Goal: Information Seeking & Learning: Learn about a topic

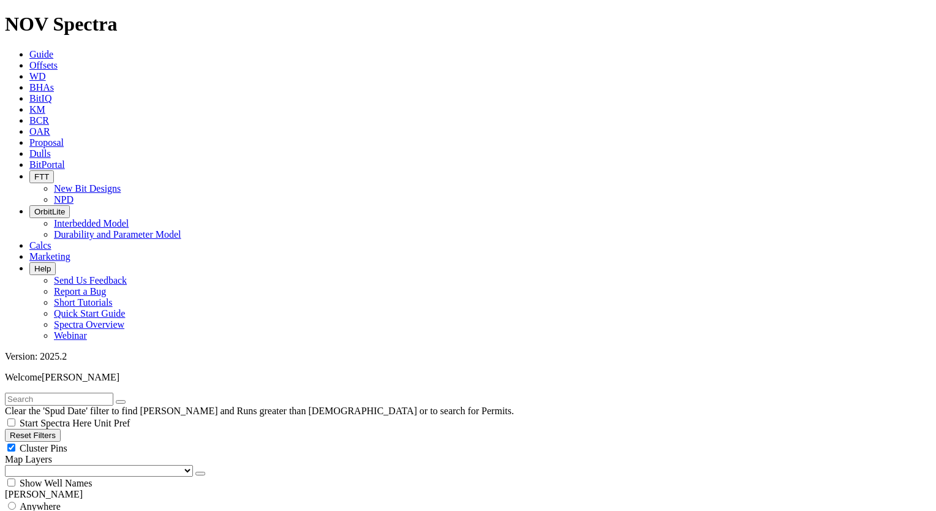
click at [36, 501] on span "Anywhere" at bounding box center [40, 506] width 41 height 10
radio input "true"
radio input "false"
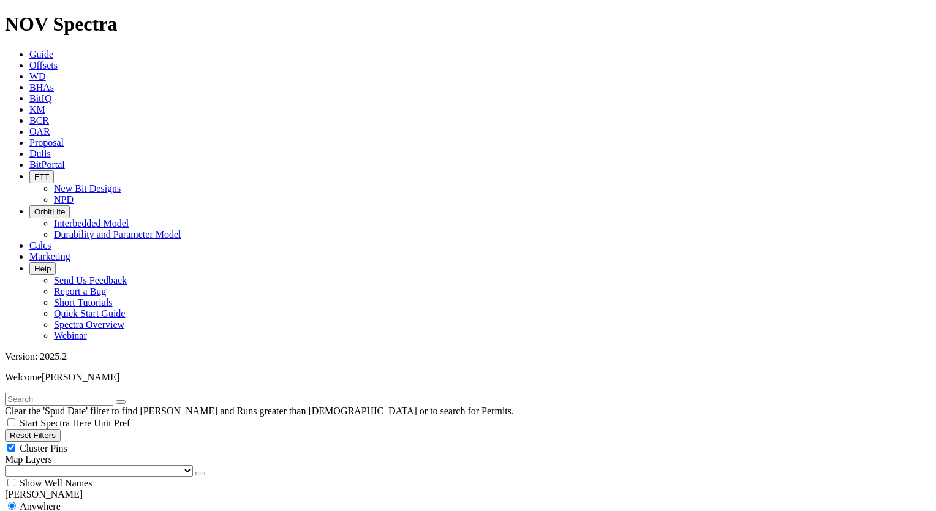
radio input "false"
radio input "true"
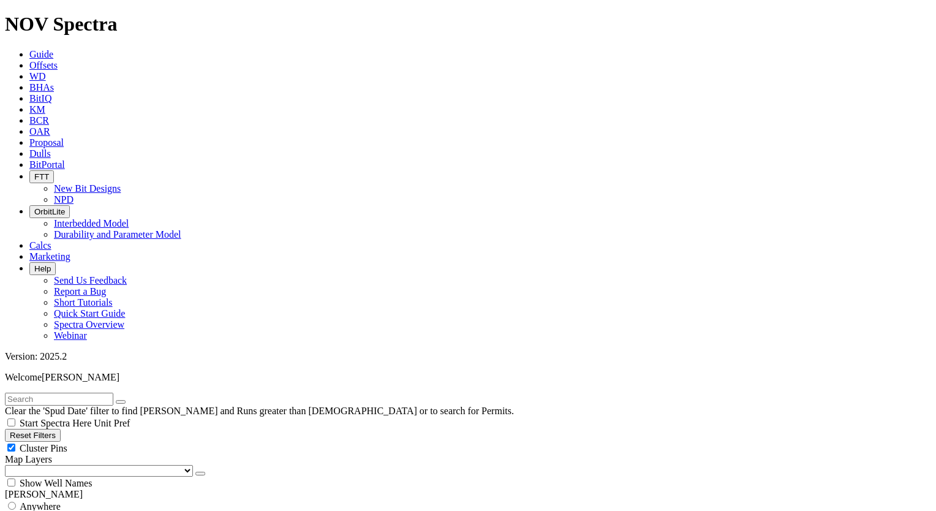
click at [45, 501] on span "Anywhere" at bounding box center [40, 506] width 41 height 10
radio input "true"
radio input "false"
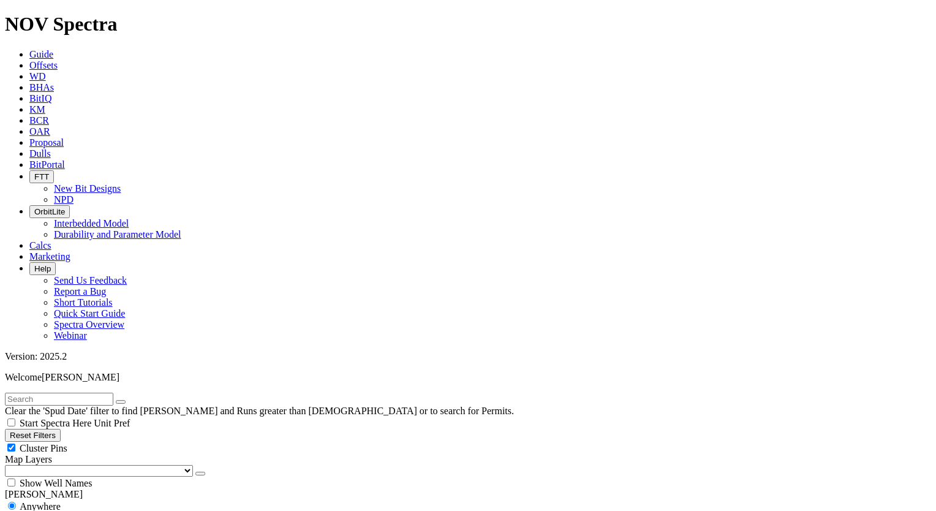
select select "26"
checkbox input "false"
select select "? number:26 ?"
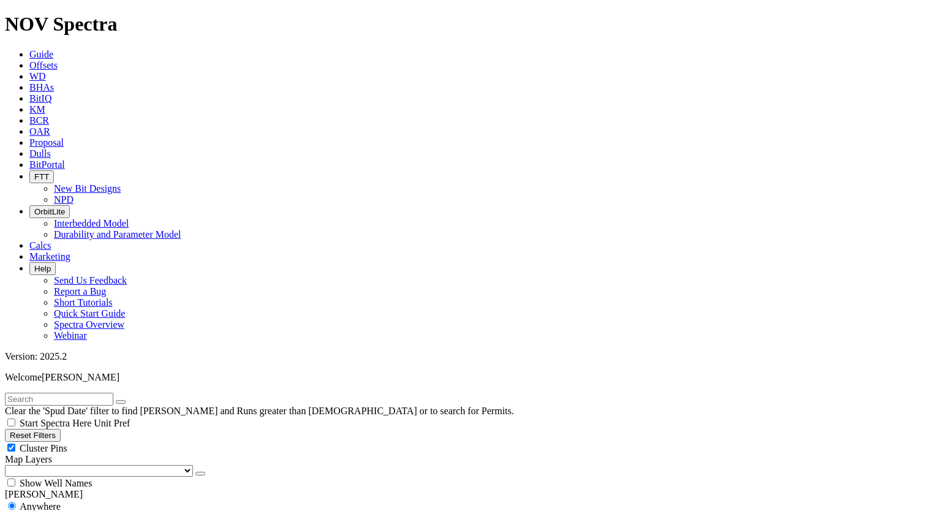
radio input "false"
radio input "true"
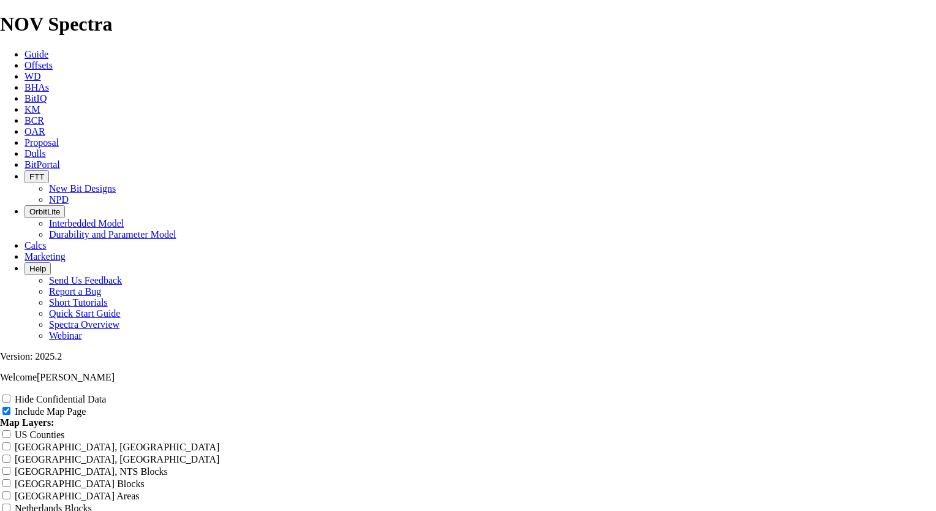
scroll to position [1899, 0]
drag, startPoint x: 254, startPoint y: 293, endPoint x: 277, endPoint y: 293, distance: 23.3
copy tr "B277411"
click at [807, 404] on div "Hide Confidential Data Include Map Page Map Layers: [GEOGRAPHIC_DATA] Counties …" at bounding box center [468, 501] width 936 height 217
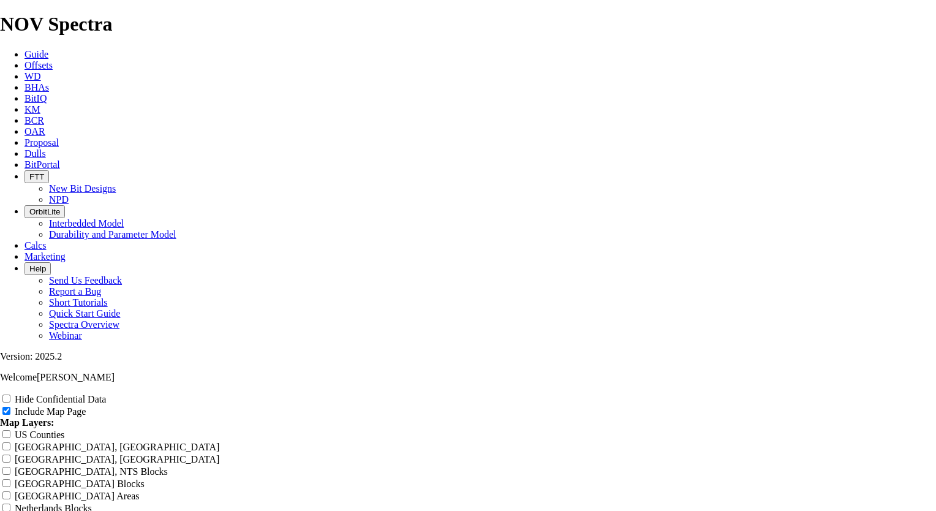
scroll to position [2021, 0]
drag, startPoint x: 189, startPoint y: 298, endPoint x: 208, endPoint y: 300, distance: 19.7
copy td "SIL01ACP"
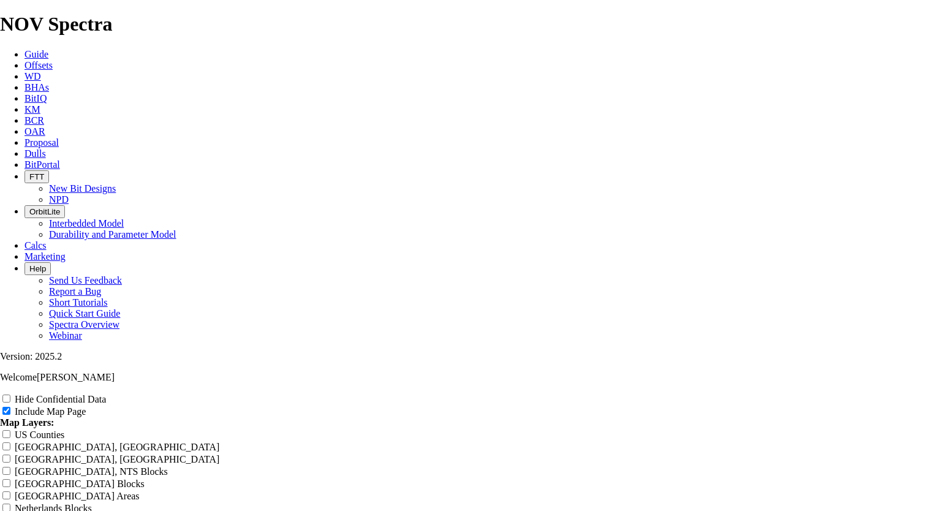
drag, startPoint x: 251, startPoint y: 296, endPoint x: 262, endPoint y: 304, distance: 13.8
copy tr "KP4831368"
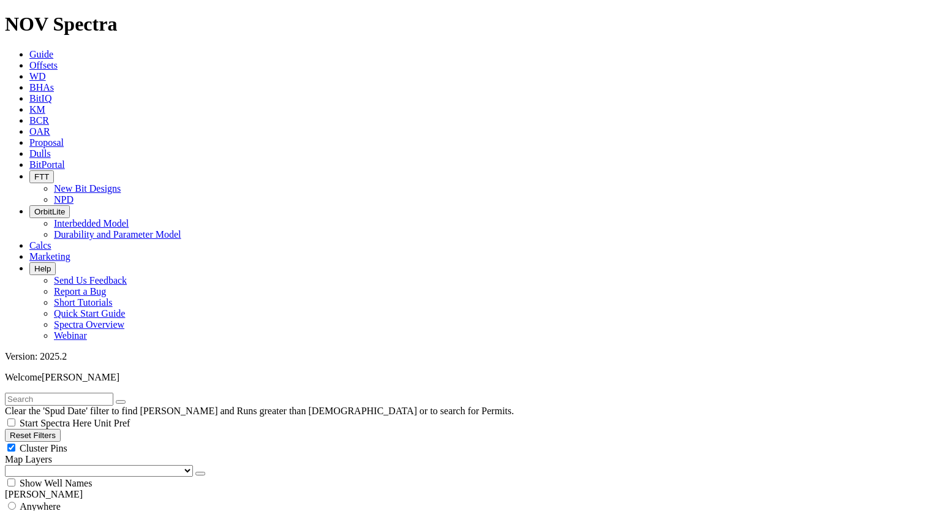
scroll to position [245, 0]
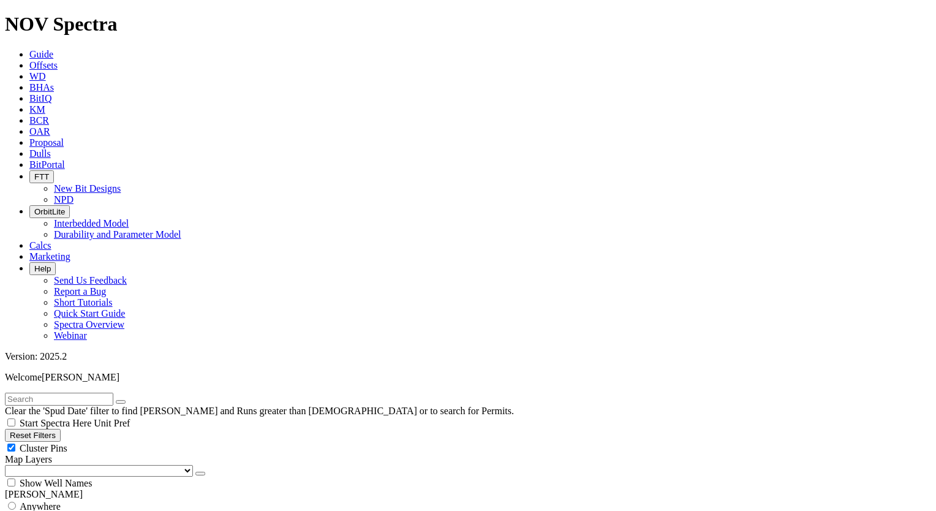
scroll to position [2634, 0]
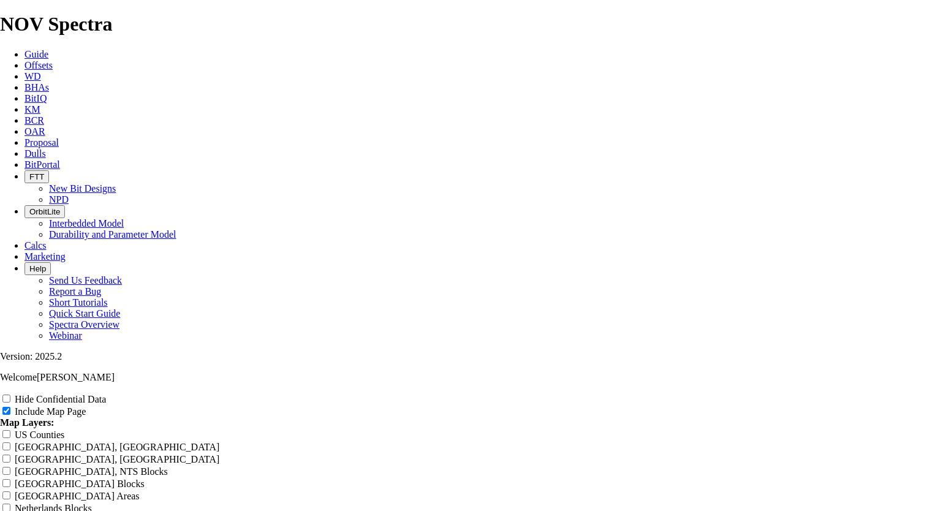
scroll to position [1409, 0]
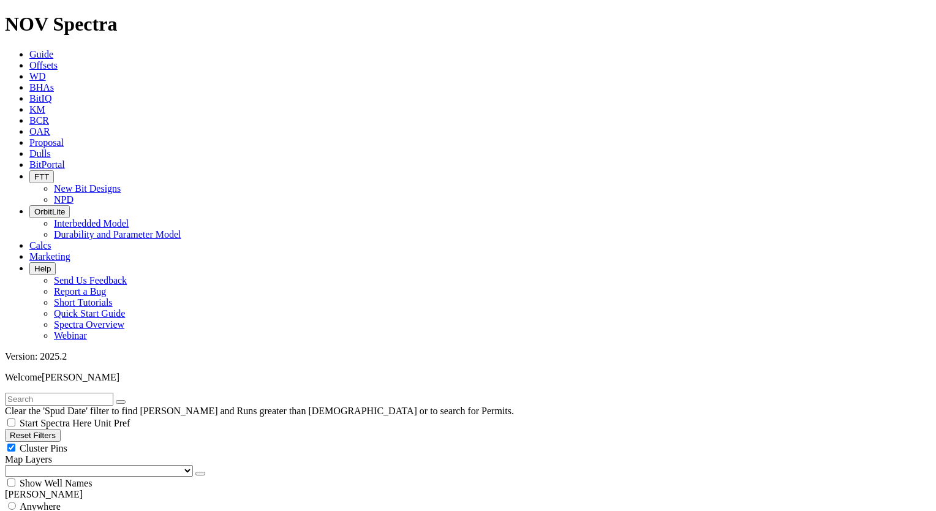
scroll to position [184, 0]
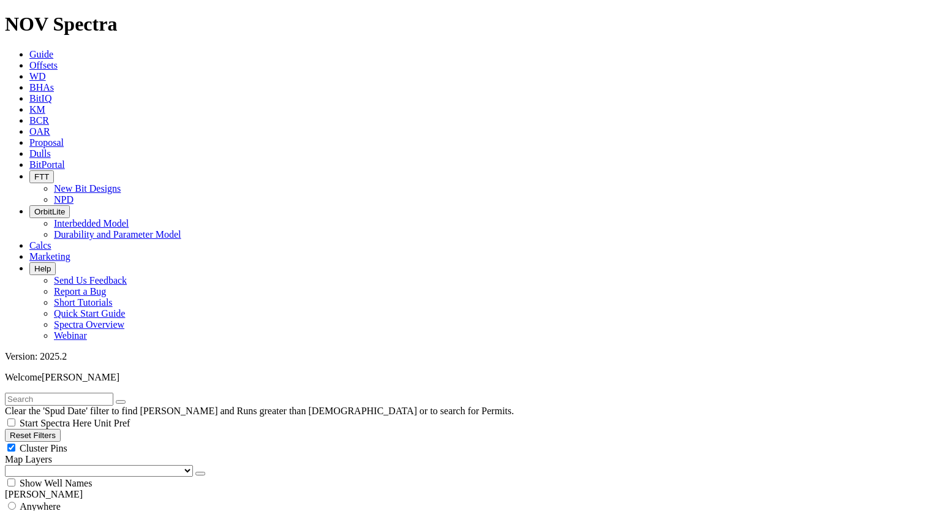
click at [51, 501] on span "Anywhere" at bounding box center [40, 506] width 41 height 10
radio input "true"
radio input "false"
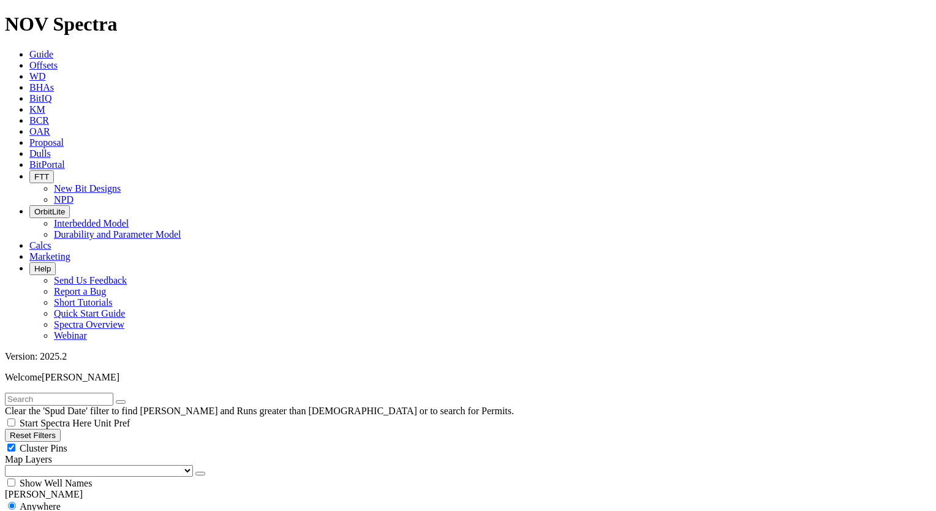
radio input "false"
radio input "true"
checkbox input "true"
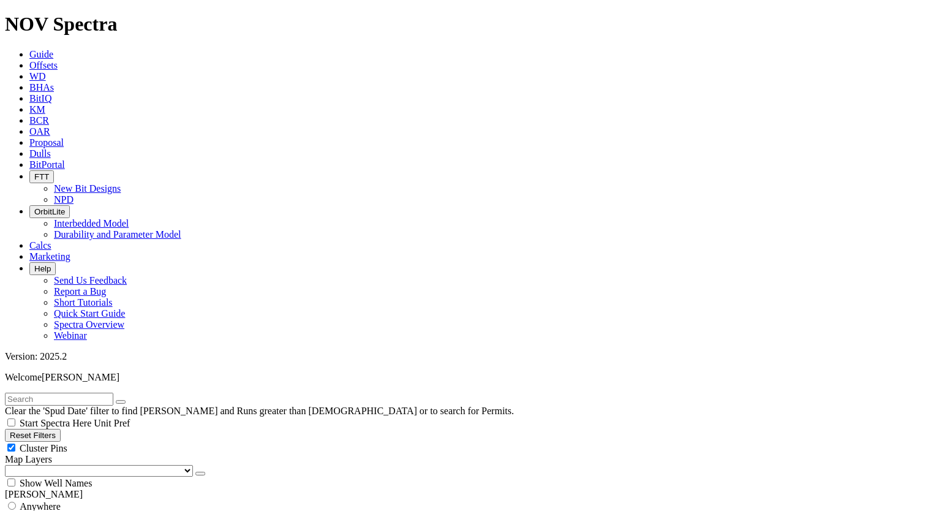
click at [24, 500] on div "Anywhere" at bounding box center [468, 506] width 926 height 12
radio input "true"
radio input "false"
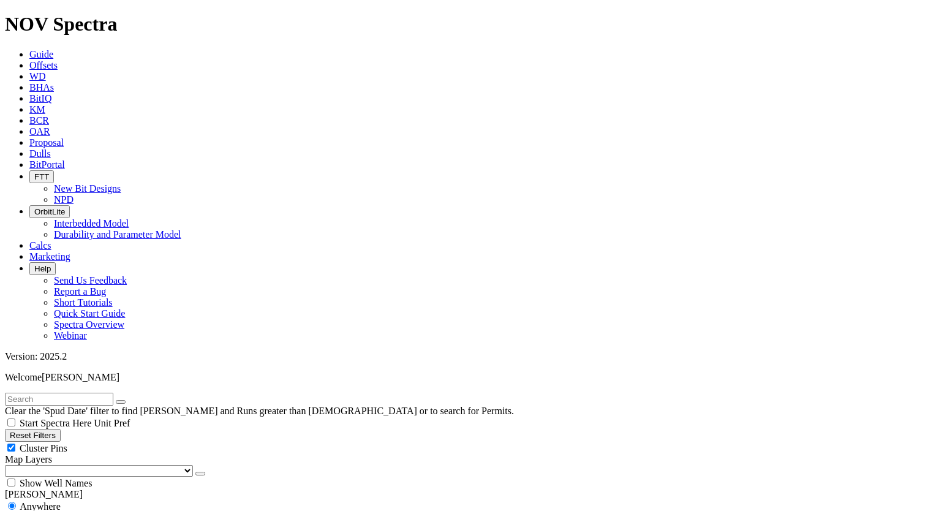
drag, startPoint x: 39, startPoint y: 386, endPoint x: 88, endPoint y: 401, distance: 50.6
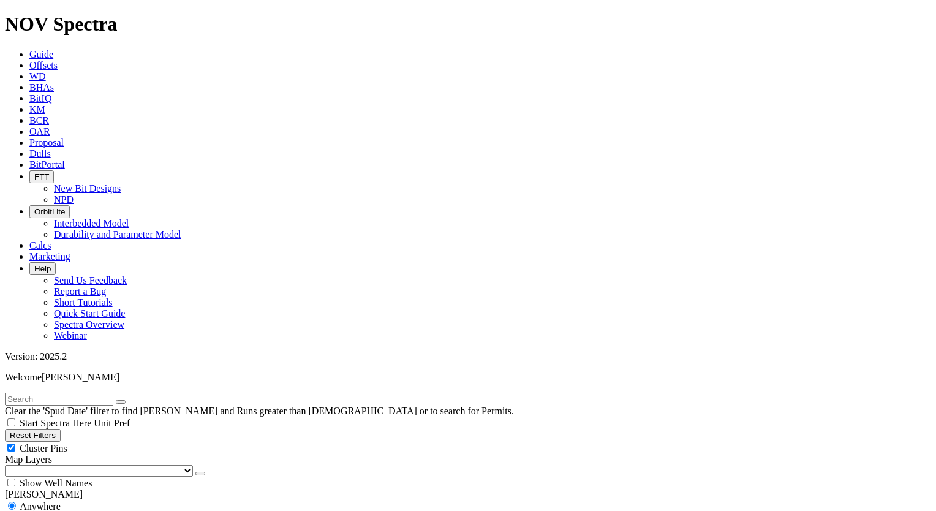
checkbox input "false"
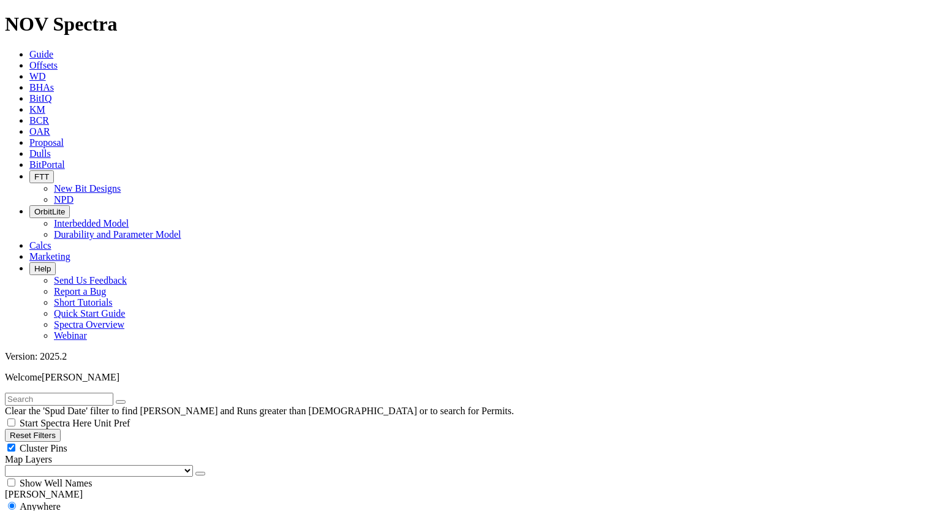
type input "[DATE]"
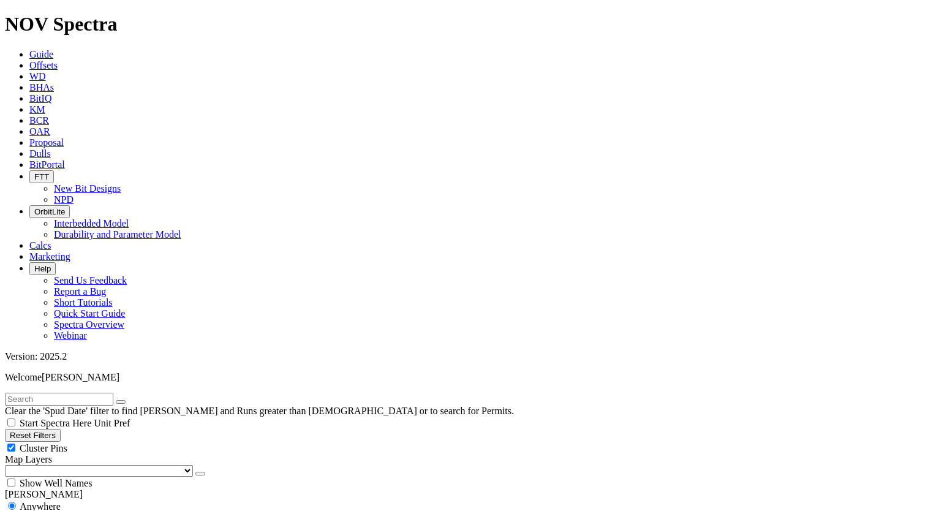
type input "[DATE]"
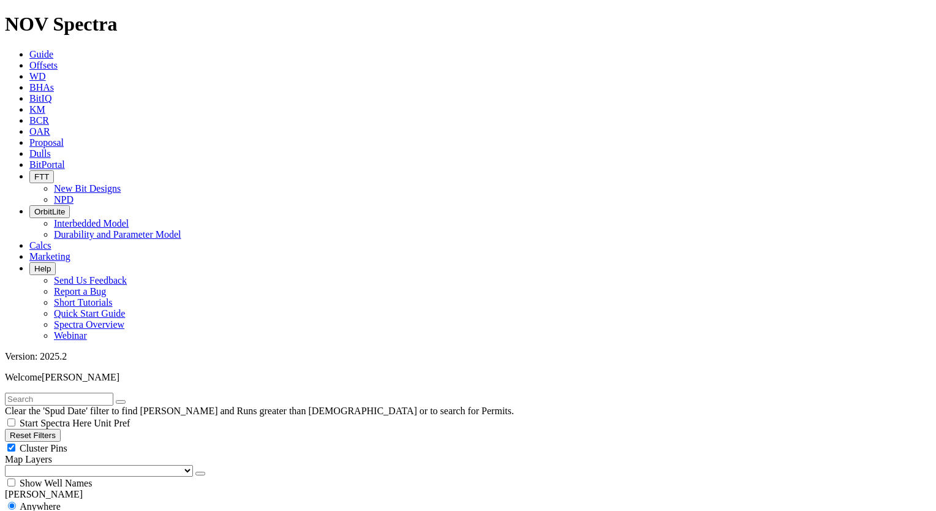
select select "? number:6 ?"
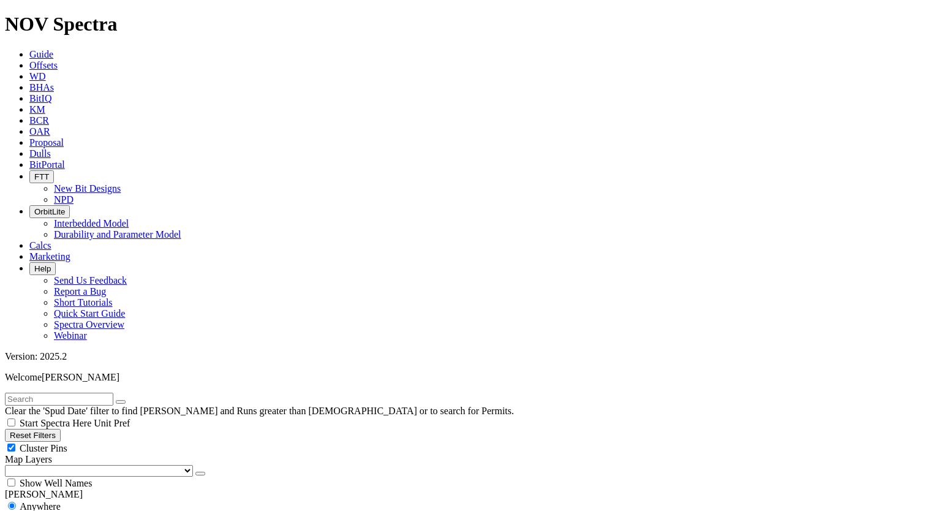
select select "? number:17 ?"
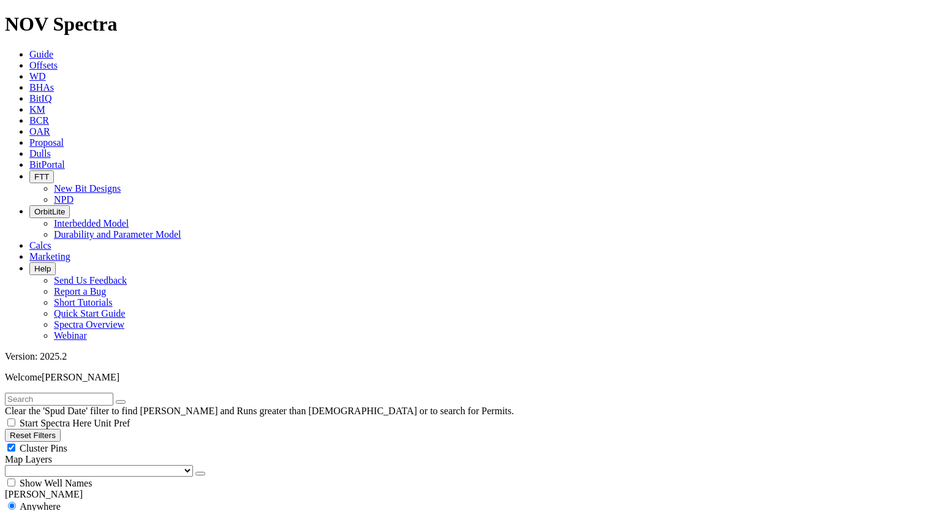
scroll to position [507, 0]
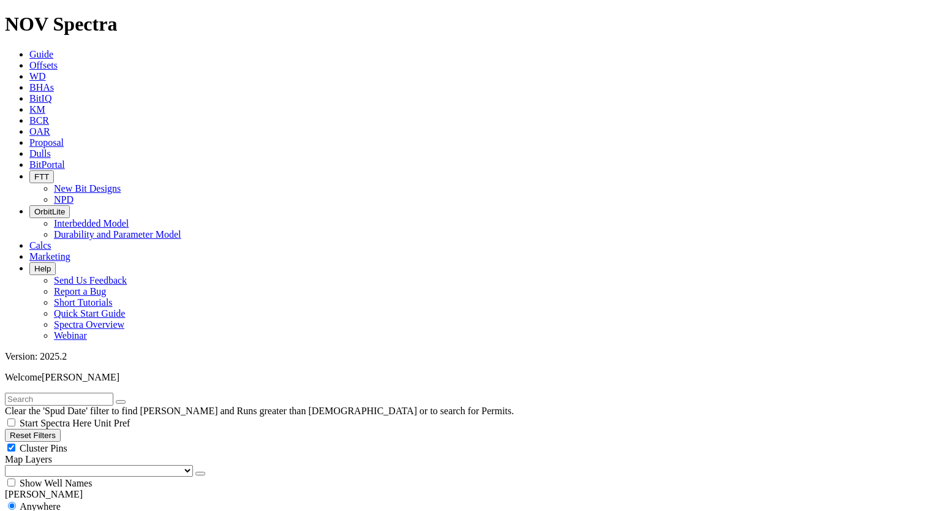
type input "[DATE]"
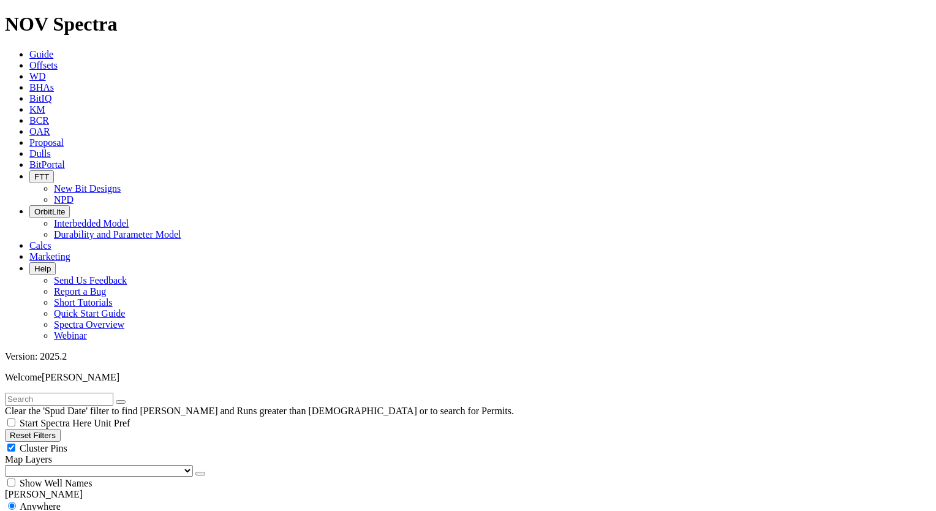
type input "[DATE]"
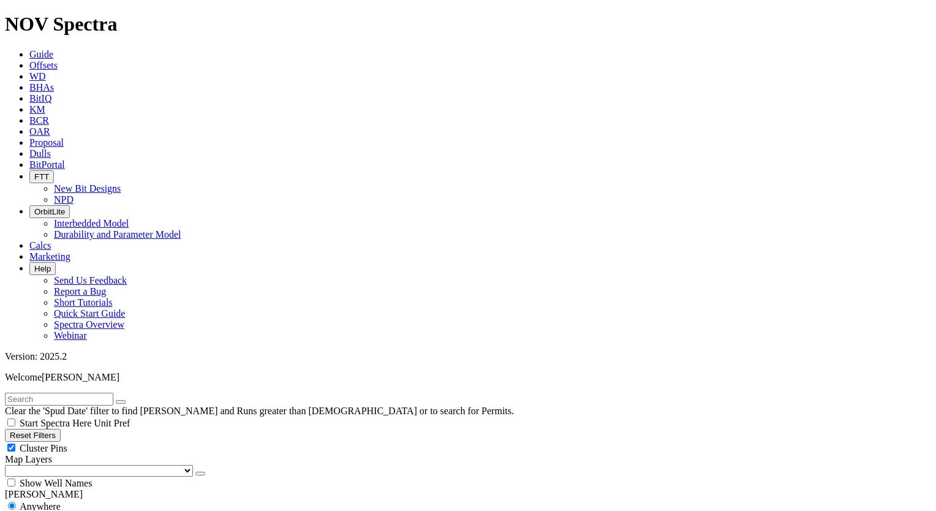
scroll to position [1014, 0]
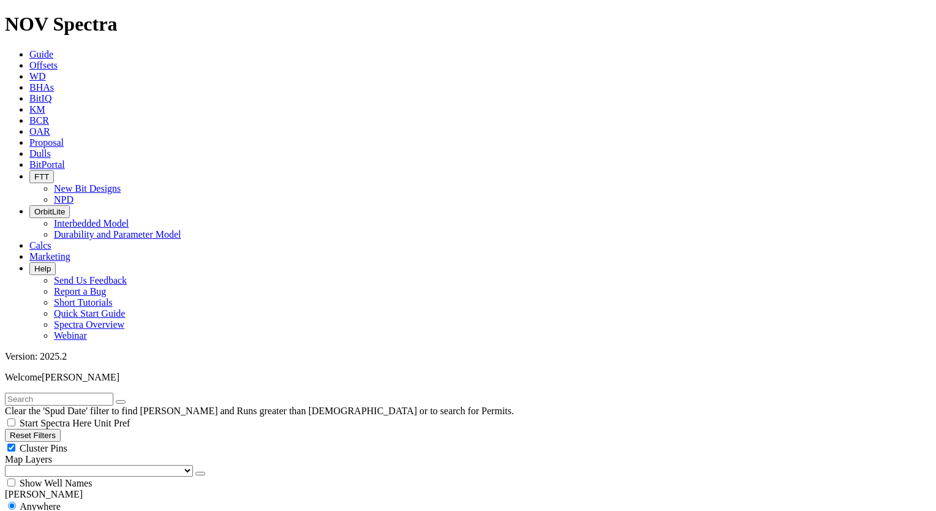
select select
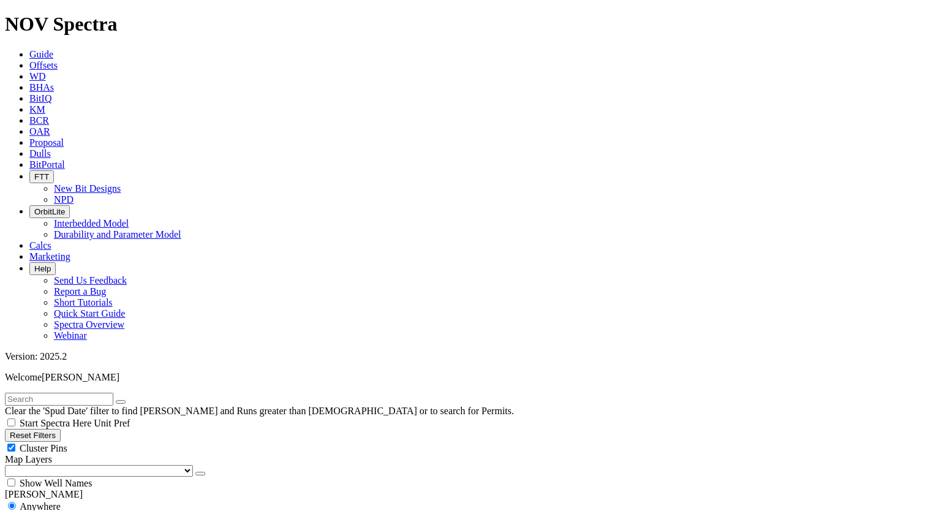
select select
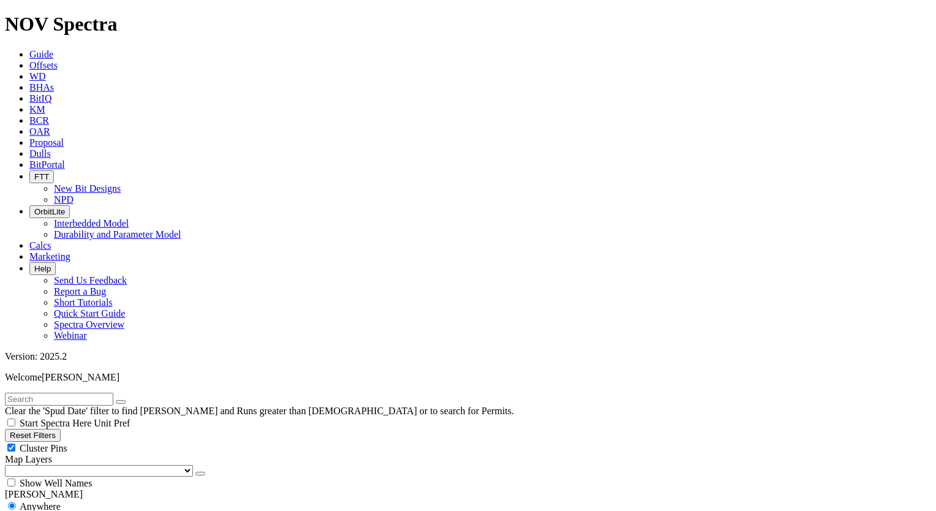
click at [42, 393] on input "text" at bounding box center [59, 399] width 108 height 13
type input "s"
type input "SN"
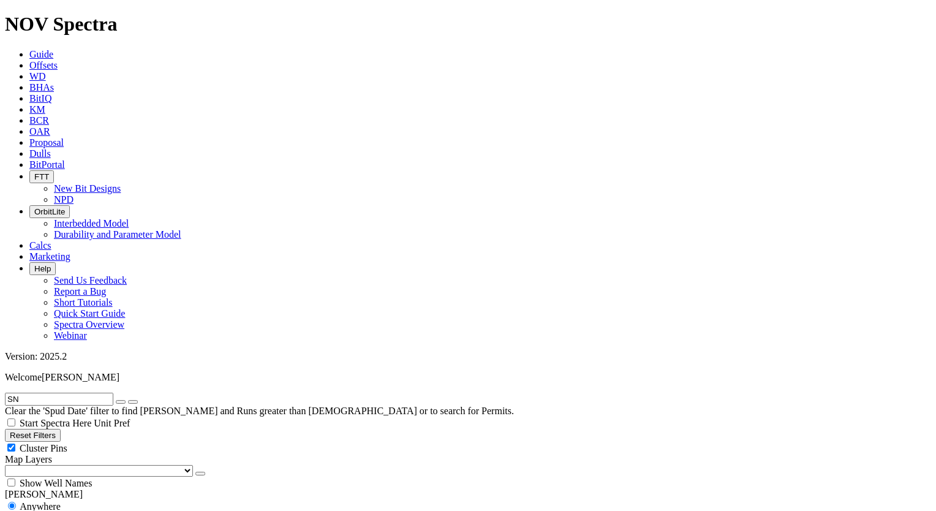
drag, startPoint x: 94, startPoint y: 48, endPoint x: 7, endPoint y: 50, distance: 87.0
click at [8, 393] on input "SN" at bounding box center [59, 399] width 108 height 13
type input "ND-A13"
select select
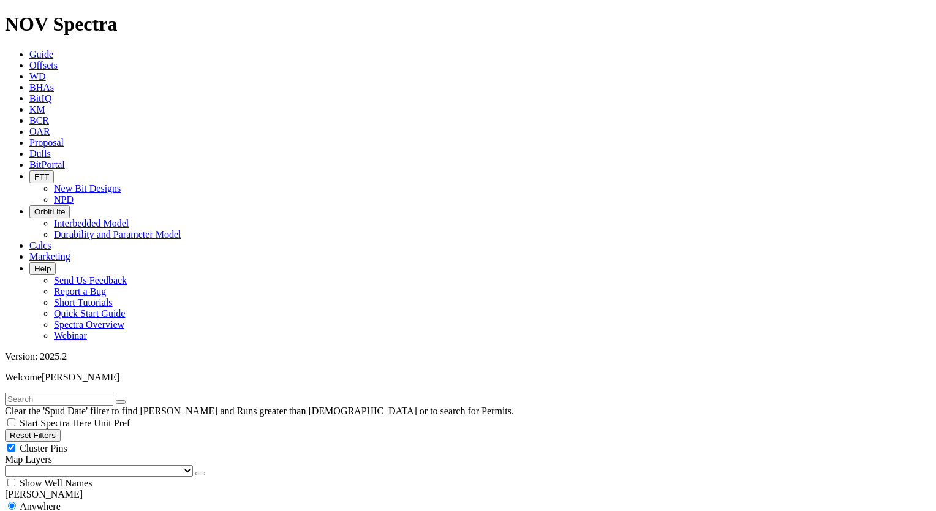
scroll to position [184, 0]
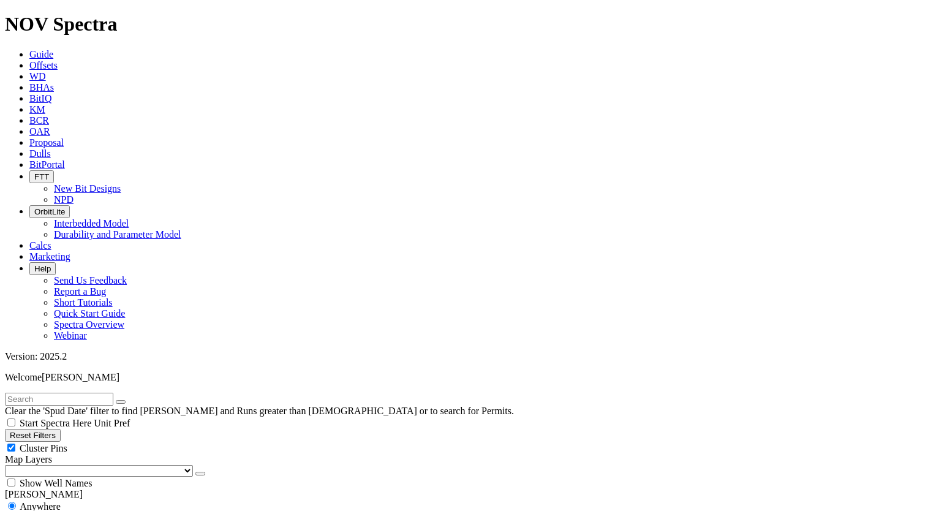
drag, startPoint x: 64, startPoint y: 43, endPoint x: 59, endPoint y: 50, distance: 8.3
click at [61, 393] on input "text" at bounding box center [59, 399] width 108 height 13
click at [56, 393] on input "text" at bounding box center [59, 399] width 108 height 13
paste input "105-2X"
type input "105-2X"
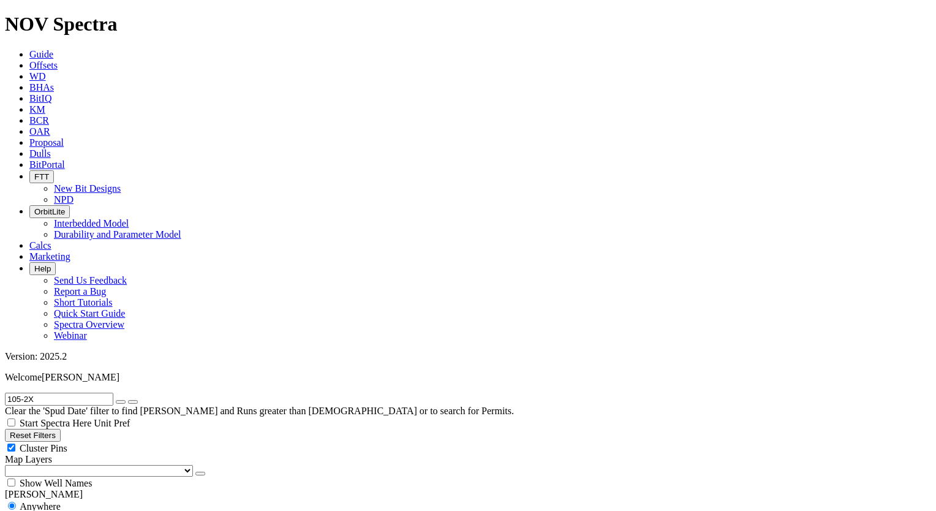
click at [133, 402] on icon "submit" at bounding box center [133, 402] width 0 height 0
select select
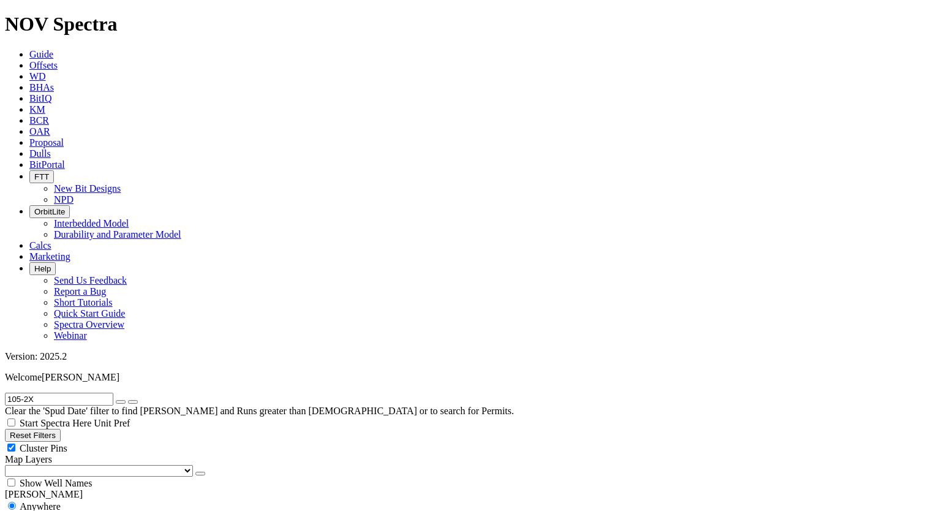
drag, startPoint x: 47, startPoint y: 51, endPoint x: 7, endPoint y: 51, distance: 39.2
click at [7, 393] on input "105-2X" at bounding box center [59, 399] width 108 height 13
click at [104, 393] on input "text" at bounding box center [59, 399] width 108 height 13
paste input "105-3X"
type input "105-3X"
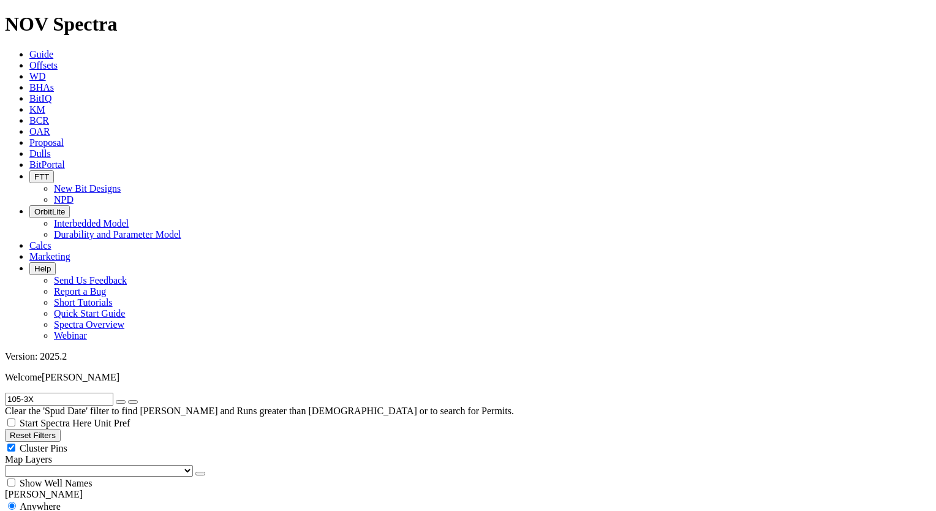
drag, startPoint x: 53, startPoint y: 53, endPoint x: 0, endPoint y: 54, distance: 53.3
type input "106-2X"
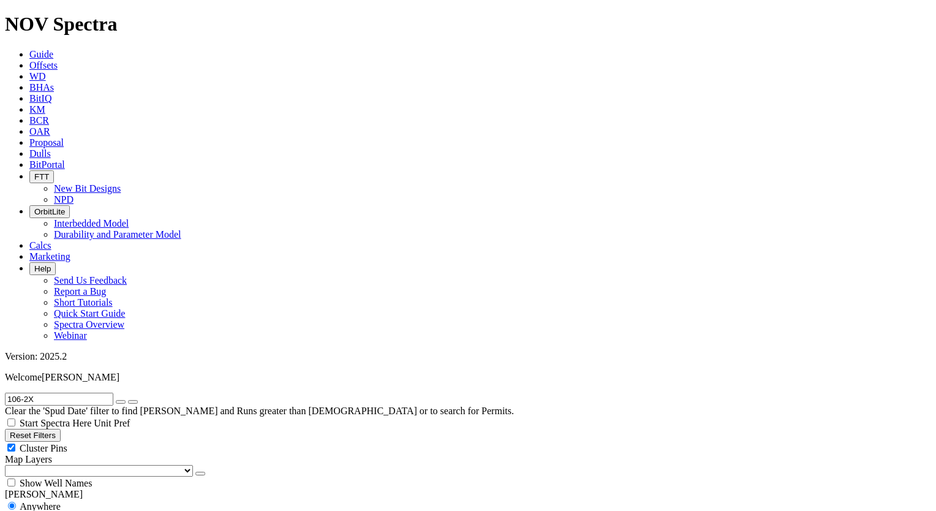
drag, startPoint x: 70, startPoint y: 58, endPoint x: 12, endPoint y: 59, distance: 57.6
click at [12, 393] on input "106-2X" at bounding box center [59, 399] width 108 height 13
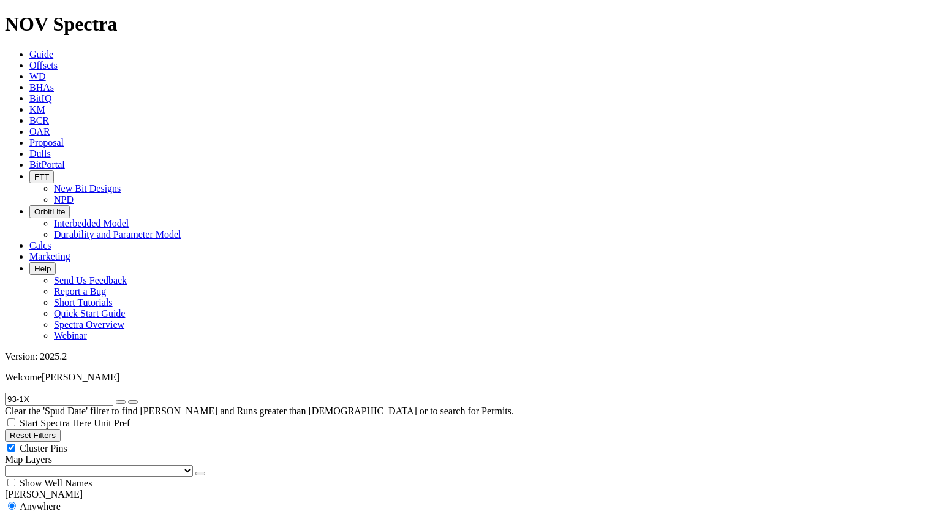
type input "93-1X"
drag, startPoint x: 36, startPoint y: 56, endPoint x: -2, endPoint y: 55, distance: 38.6
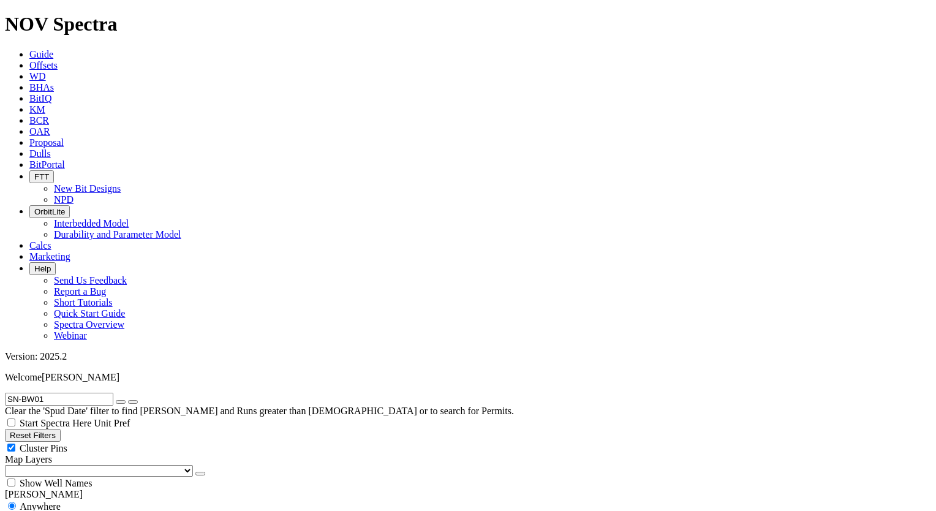
click at [29, 393] on input "SN-BW01" at bounding box center [59, 399] width 108 height 13
drag, startPoint x: 70, startPoint y: 51, endPoint x: 6, endPoint y: 54, distance: 64.4
click at [6, 393] on form "SN BW01" at bounding box center [468, 399] width 926 height 13
type input "SN BW01"
click at [61, 393] on input "SN BW01" at bounding box center [59, 399] width 108 height 13
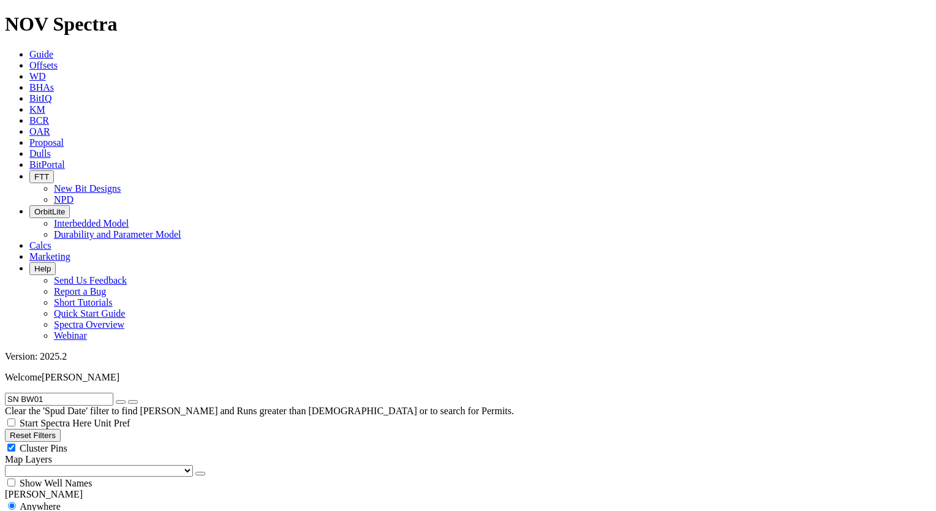
drag, startPoint x: 60, startPoint y: 51, endPoint x: -2, endPoint y: 37, distance: 64.1
click at [61, 393] on input "SN-BW01" at bounding box center [59, 399] width 108 height 13
type input "SN-BW04"
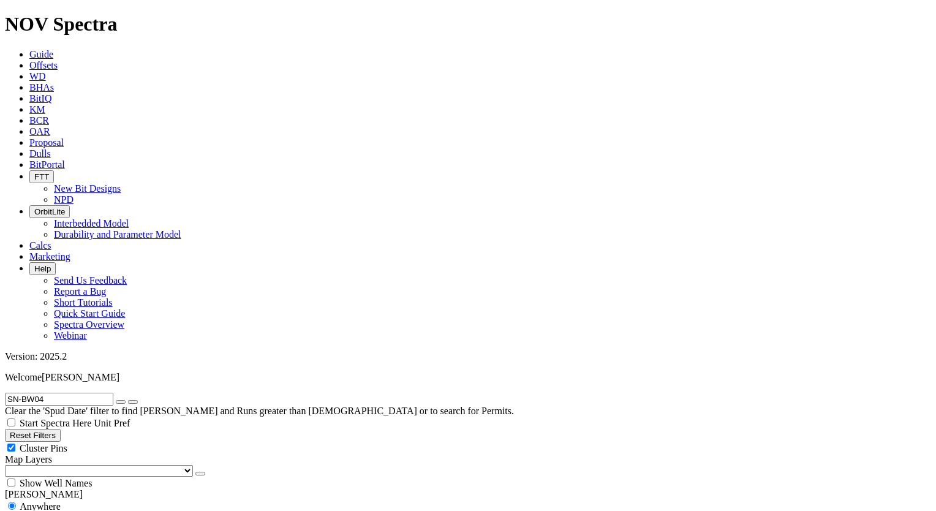
click at [121, 402] on icon "button" at bounding box center [121, 402] width 0 height 0
radio input "false"
radio input "true"
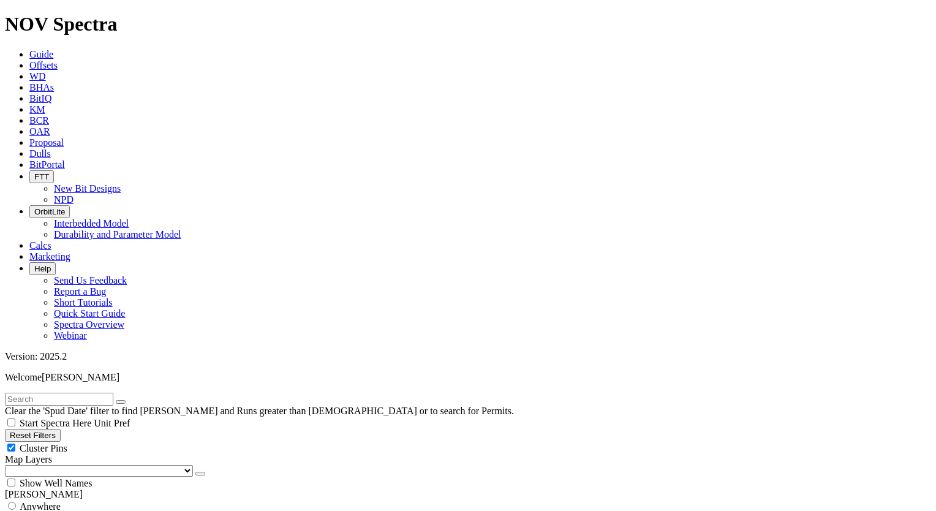
scroll to position [142, 0]
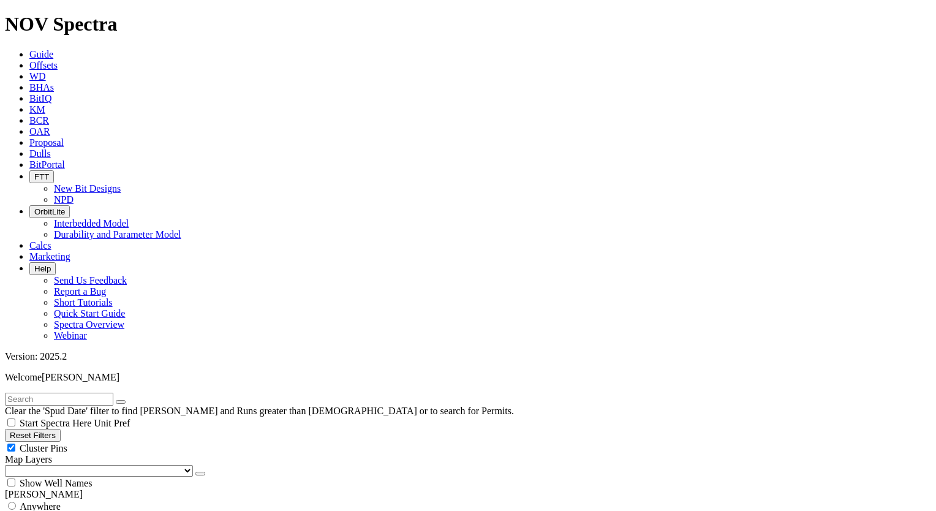
scroll to position [429, 0]
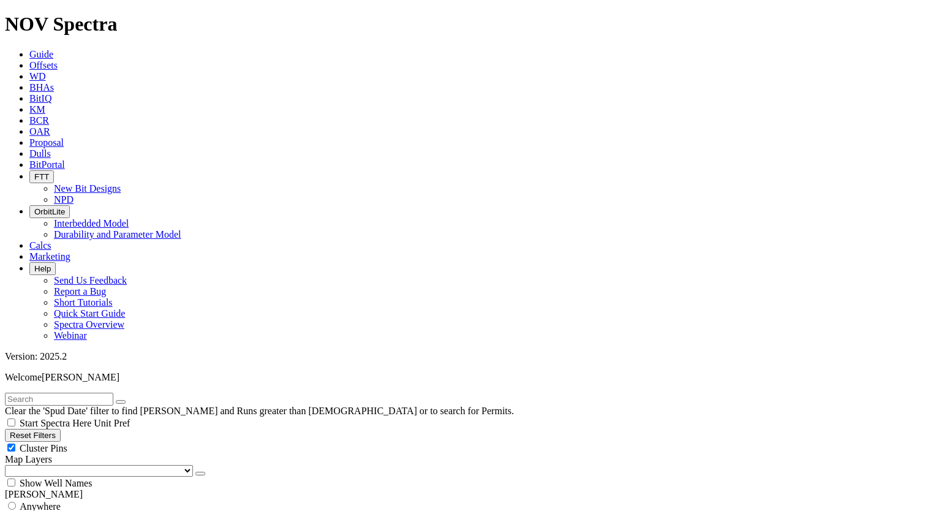
click at [49, 501] on span "Anywhere" at bounding box center [40, 506] width 41 height 10
radio input "true"
radio input "false"
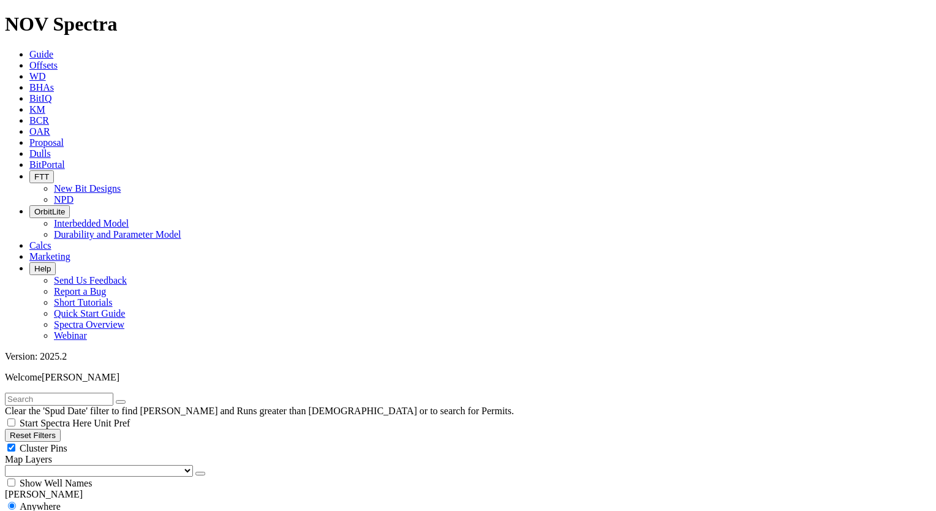
select select
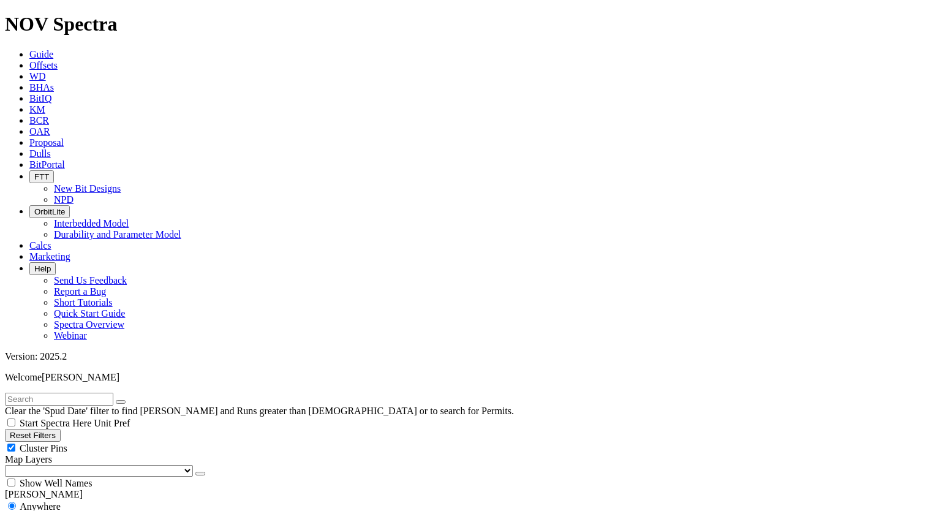
click at [78, 393] on input "text" at bounding box center [59, 399] width 108 height 13
click at [87, 393] on input "text" at bounding box center [59, 399] width 108 height 13
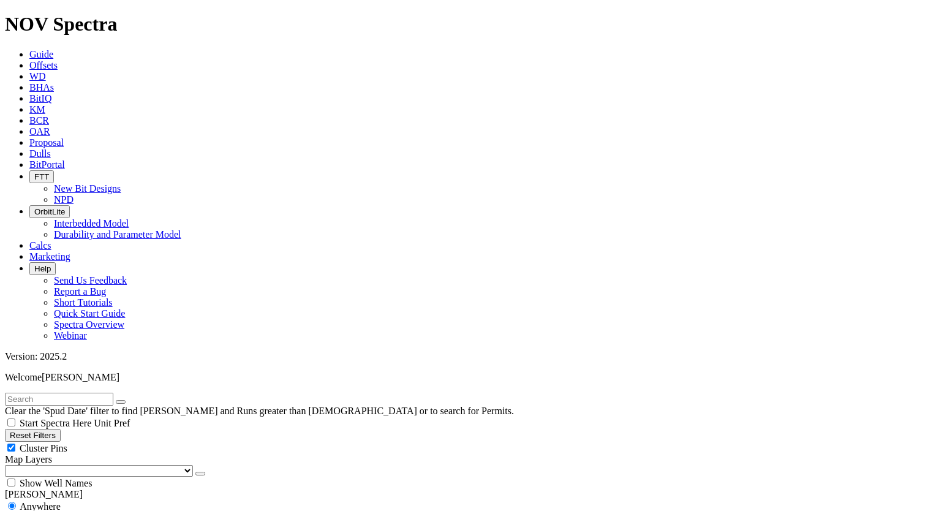
click at [105, 393] on input "text" at bounding box center [59, 399] width 108 height 13
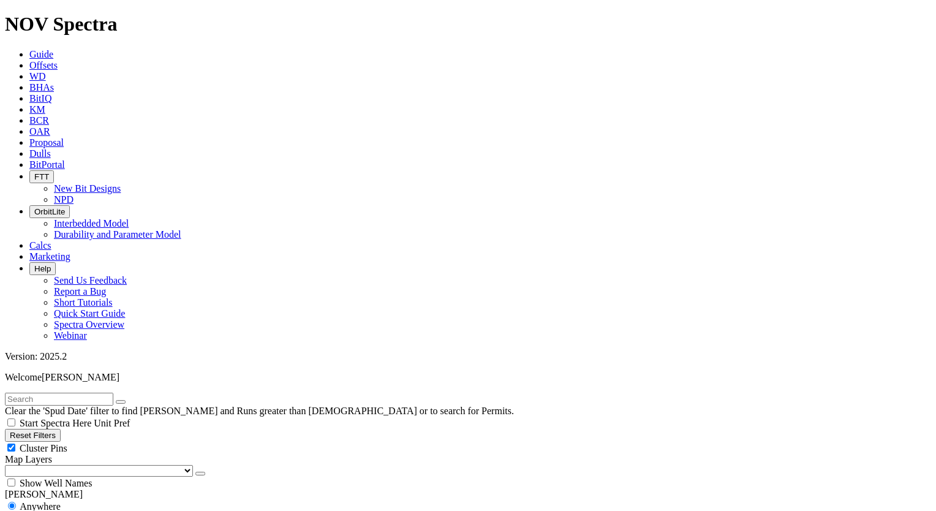
click at [77, 393] on input "text" at bounding box center [59, 399] width 108 height 13
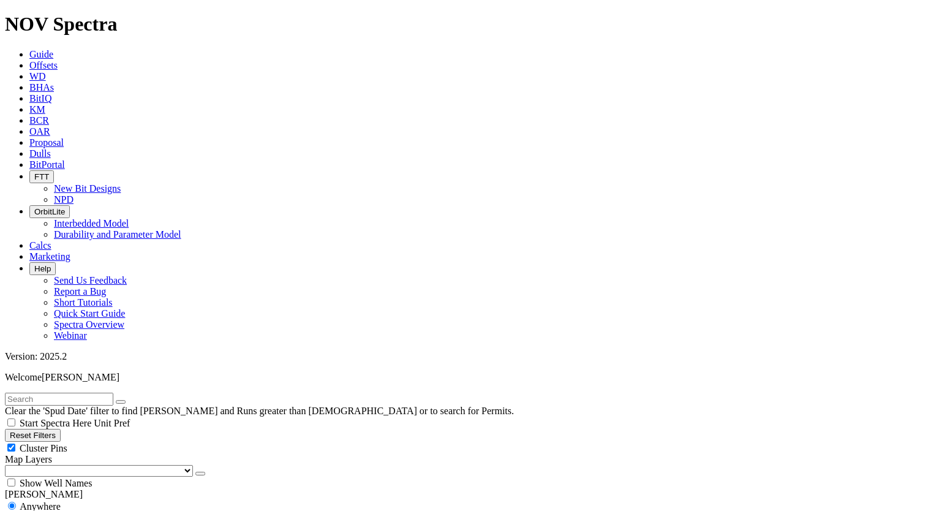
paste input "ND-A13"
type input "ND-A13"
click at [71, 393] on input "text" at bounding box center [59, 399] width 108 height 13
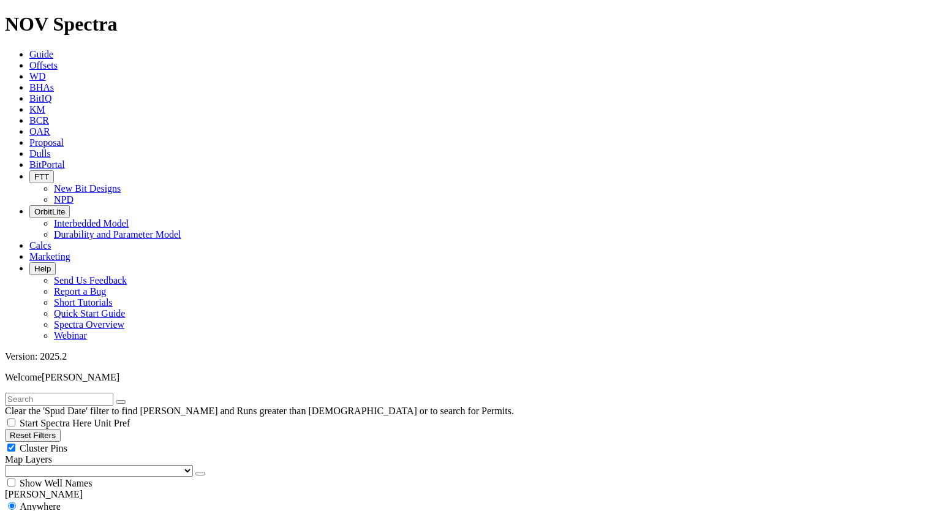
paste input "ND-A14"
type input "ND-A14"
drag, startPoint x: 88, startPoint y: 56, endPoint x: -2, endPoint y: 43, distance: 91.0
type input "ND-A15"
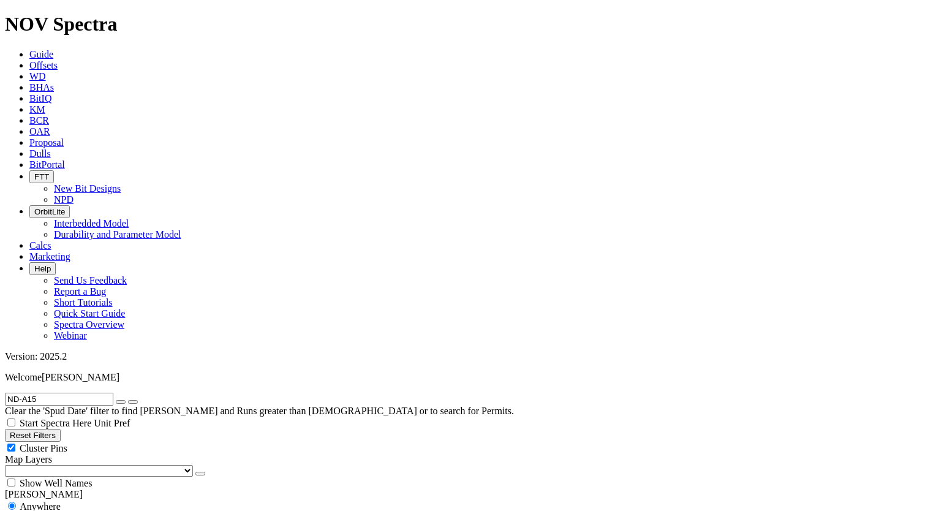
drag, startPoint x: 91, startPoint y: 50, endPoint x: -2, endPoint y: 40, distance: 94.3
type input "ND-A16"
click at [121, 402] on icon "button" at bounding box center [121, 402] width 0 height 0
radio input "false"
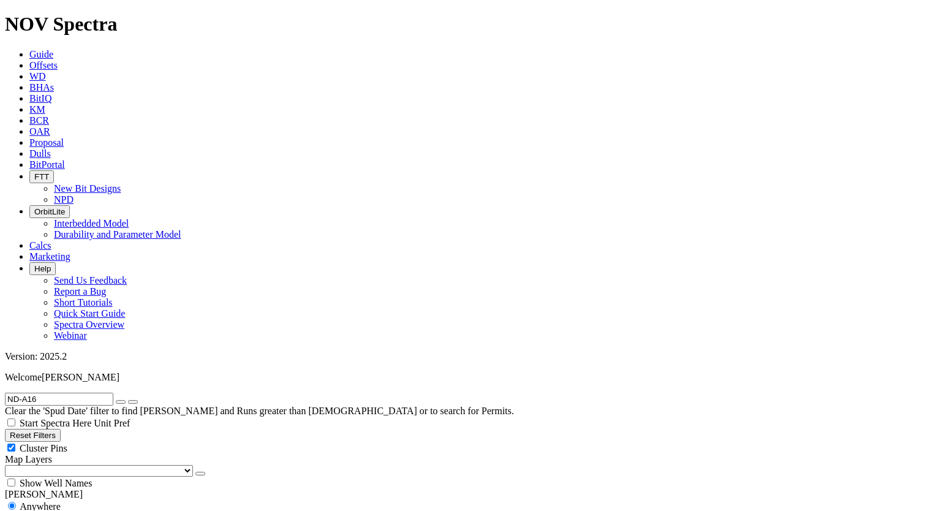
radio input "true"
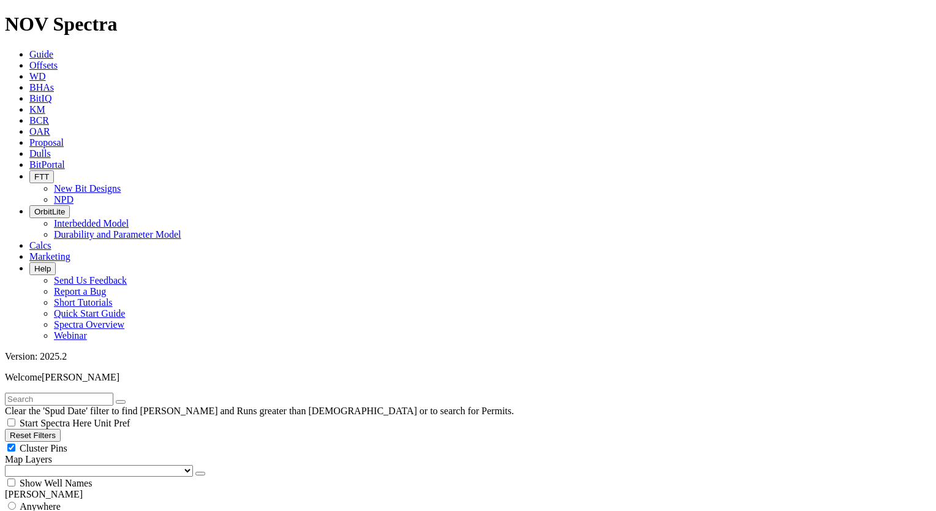
drag, startPoint x: 880, startPoint y: 374, endPoint x: 917, endPoint y: 373, distance: 36.8
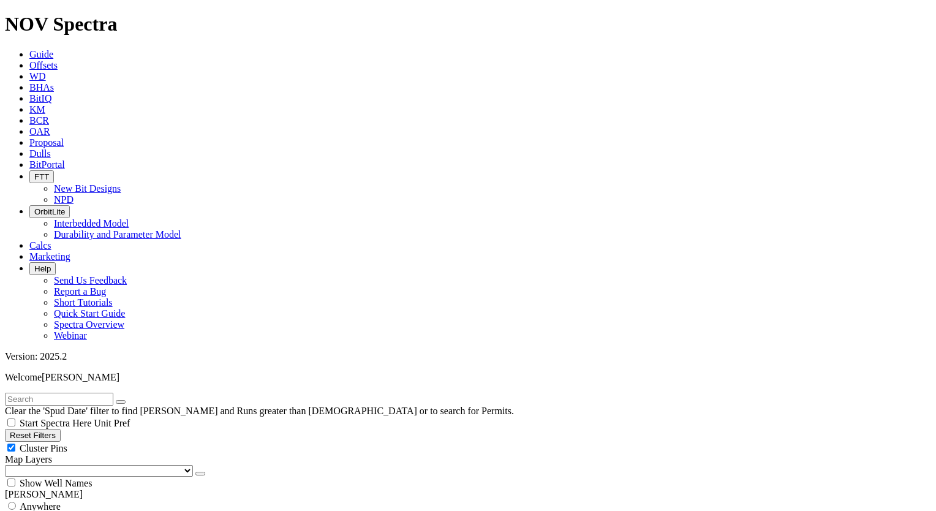
copy span "6HCV064"
click at [59, 393] on input "text" at bounding box center [59, 399] width 108 height 13
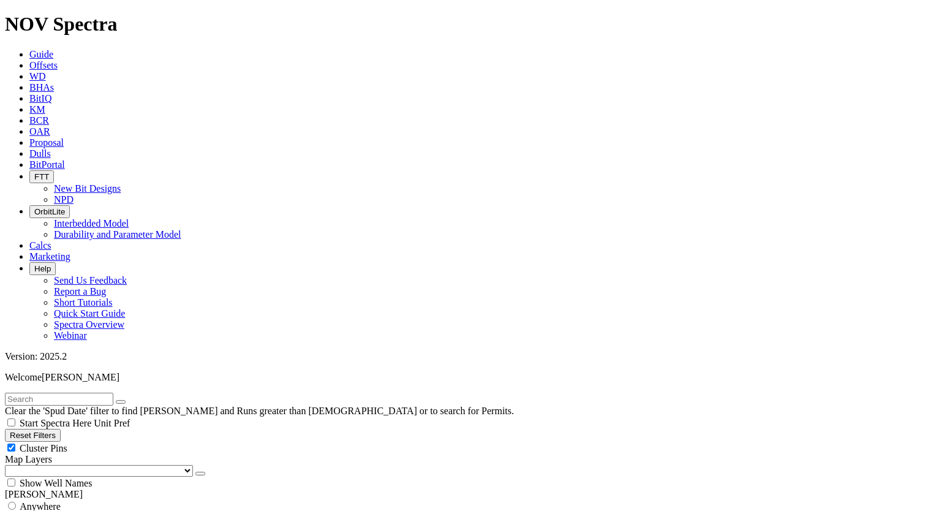
click at [59, 393] on input "text" at bounding box center [59, 399] width 108 height 13
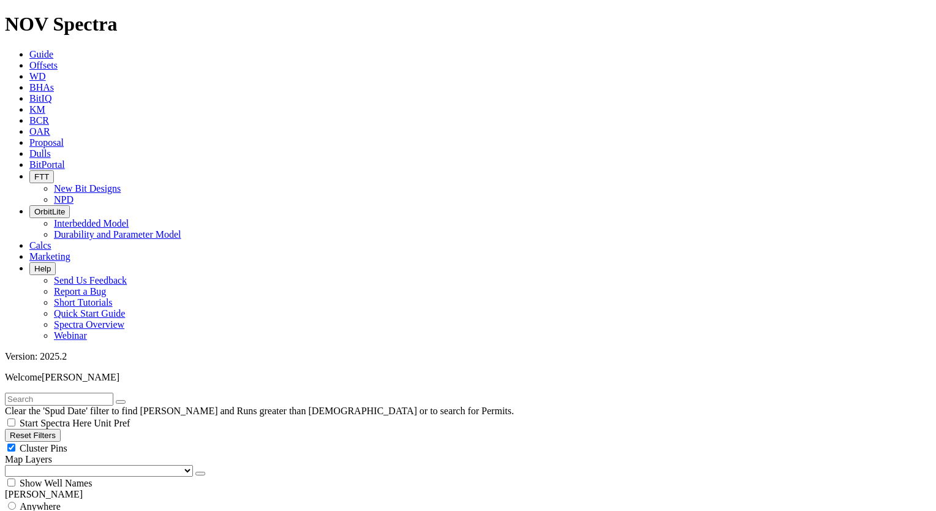
select select
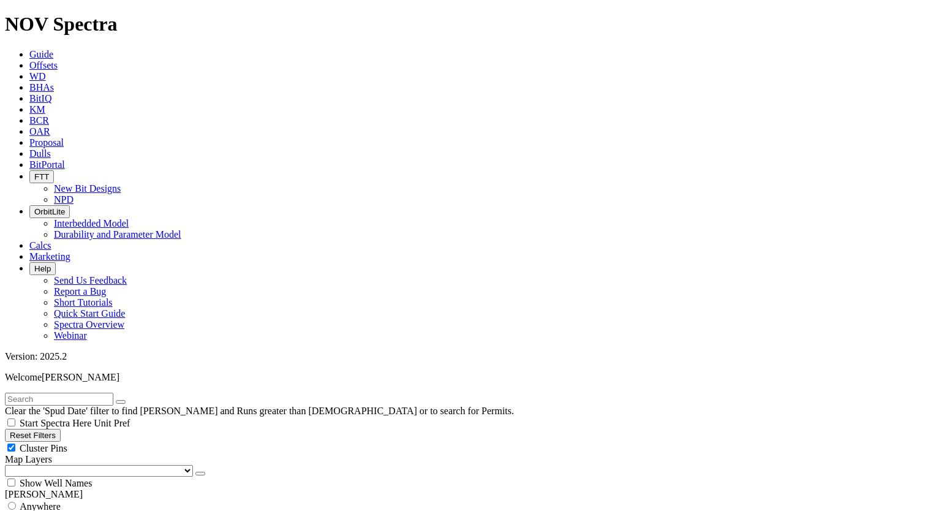
click at [105, 393] on input "text" at bounding box center [59, 399] width 108 height 13
paste input "SN-BW20"
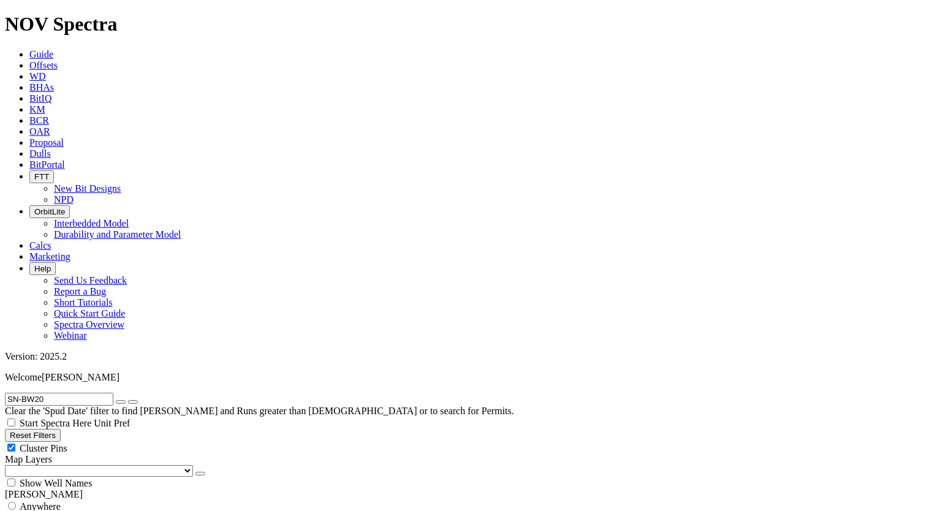
click at [54, 393] on input "SN-BW20" at bounding box center [59, 399] width 108 height 13
type input "SN-BW"
drag, startPoint x: 43, startPoint y: 51, endPoint x: 0, endPoint y: 59, distance: 44.1
click at [5, 393] on form "SN-BW" at bounding box center [468, 399] width 926 height 13
